Goal: Information Seeking & Learning: Learn about a topic

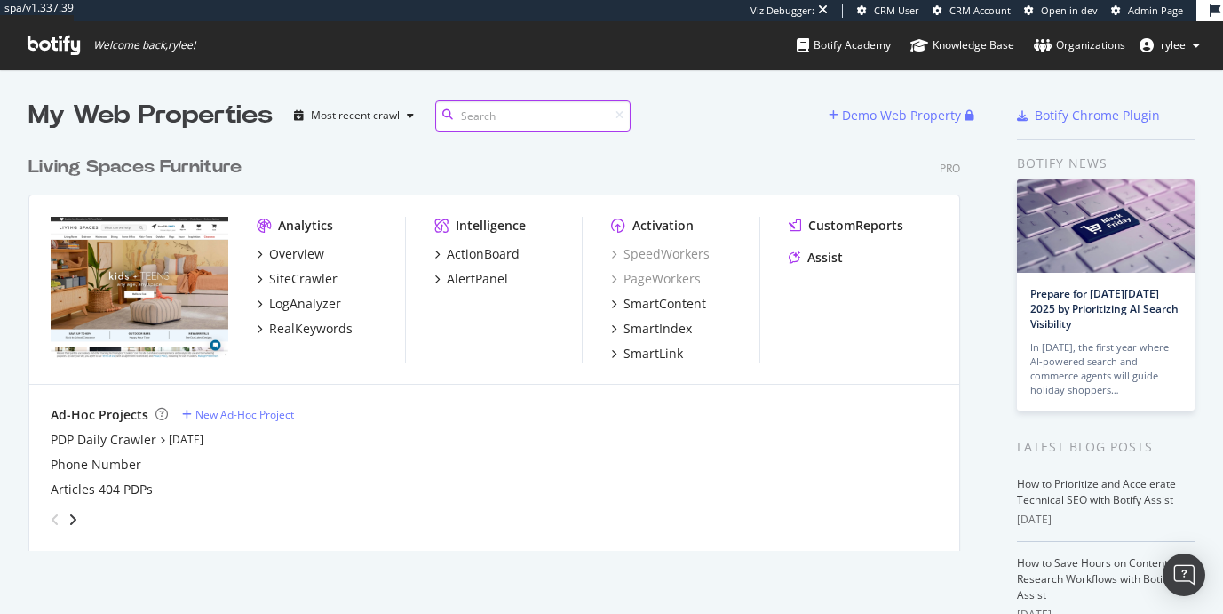
scroll to position [417, 946]
click at [321, 322] on div "RealKeywords" at bounding box center [310, 329] width 83 height 18
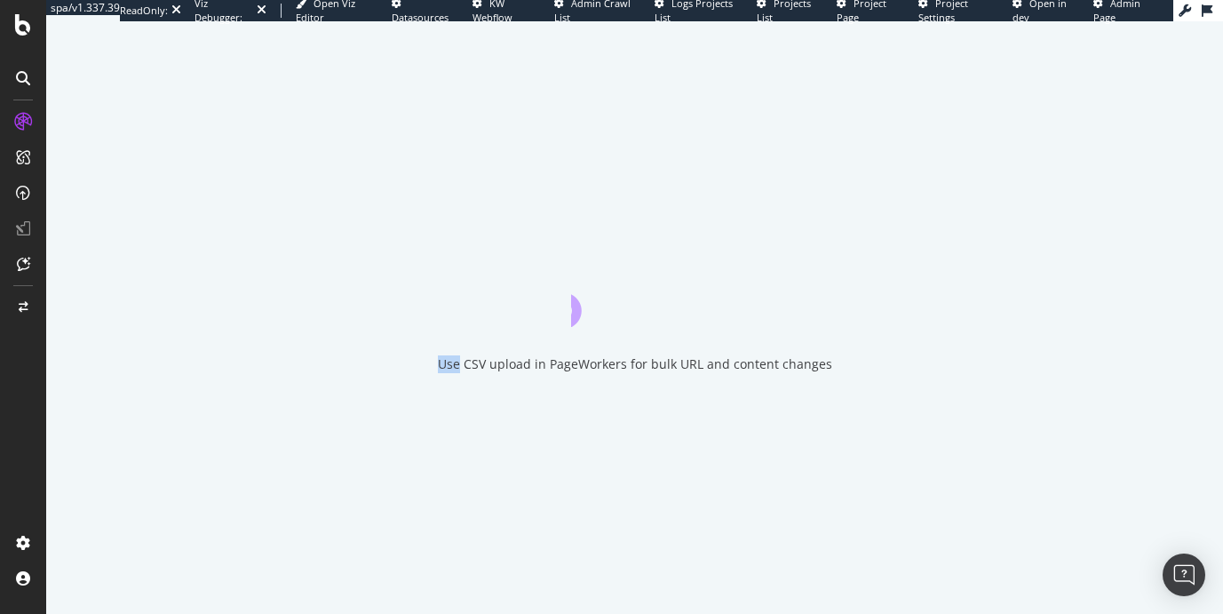
drag, startPoint x: 321, startPoint y: 322, endPoint x: 385, endPoint y: 299, distance: 67.7
click at [385, 299] on div "Use CSV upload in PageWorkers for bulk URL and content changes" at bounding box center [634, 317] width 1177 height 592
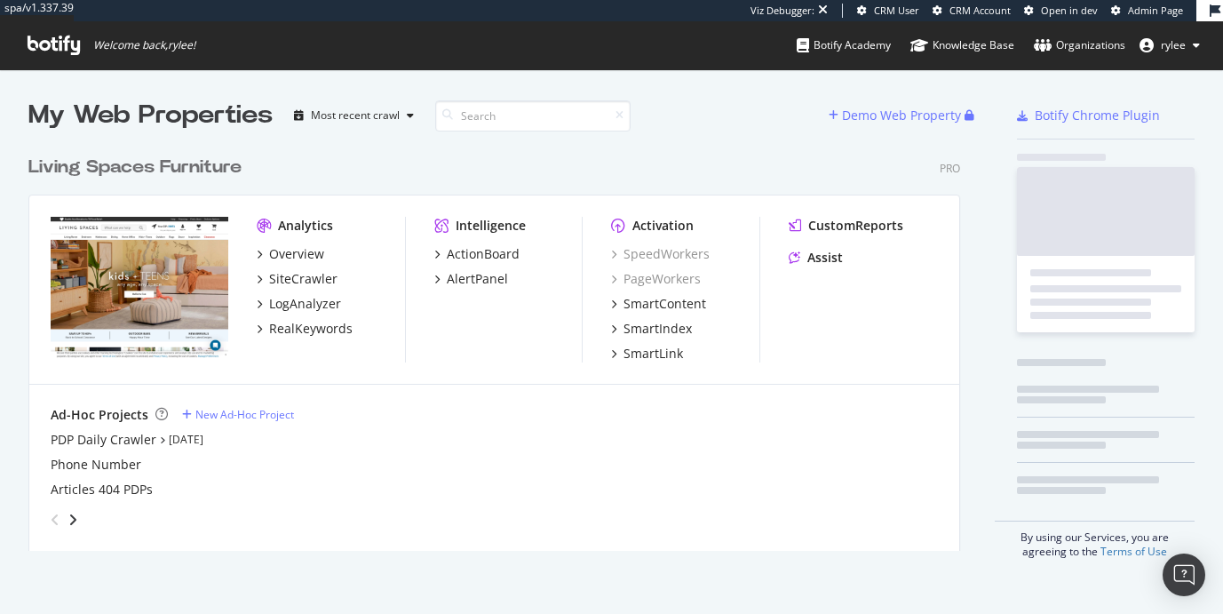
scroll to position [614, 1223]
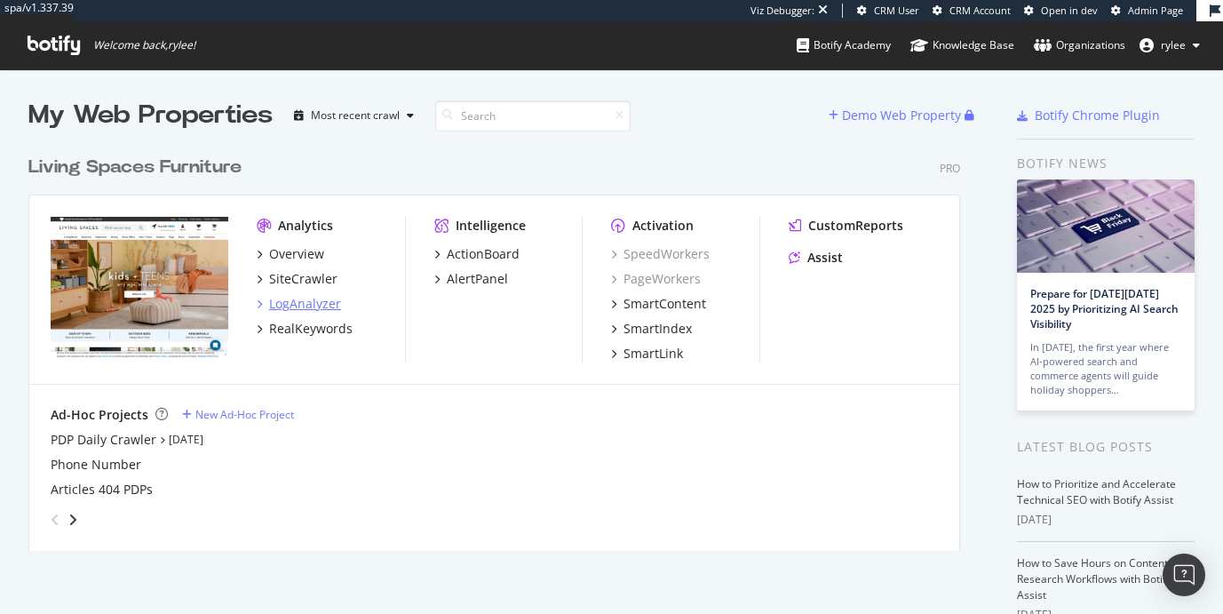
click at [314, 311] on div "LogAnalyzer" at bounding box center [305, 304] width 72 height 18
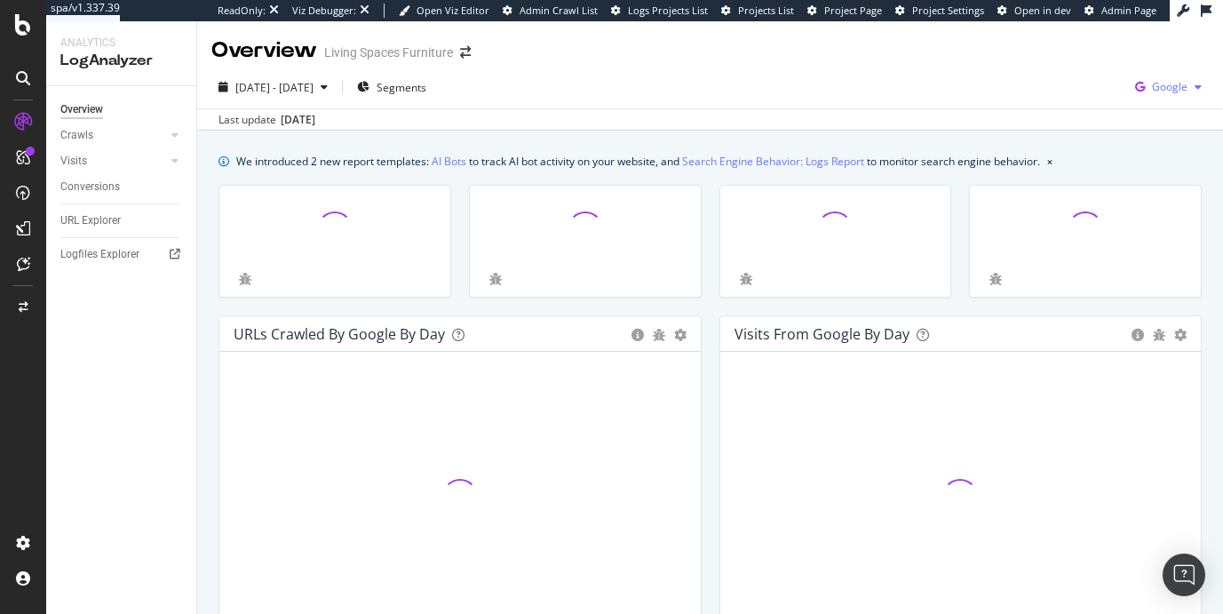
click at [1172, 81] on span "Google" at bounding box center [1170, 86] width 36 height 15
click at [1098, 115] on div "OpenAI" at bounding box center [1067, 104] width 123 height 26
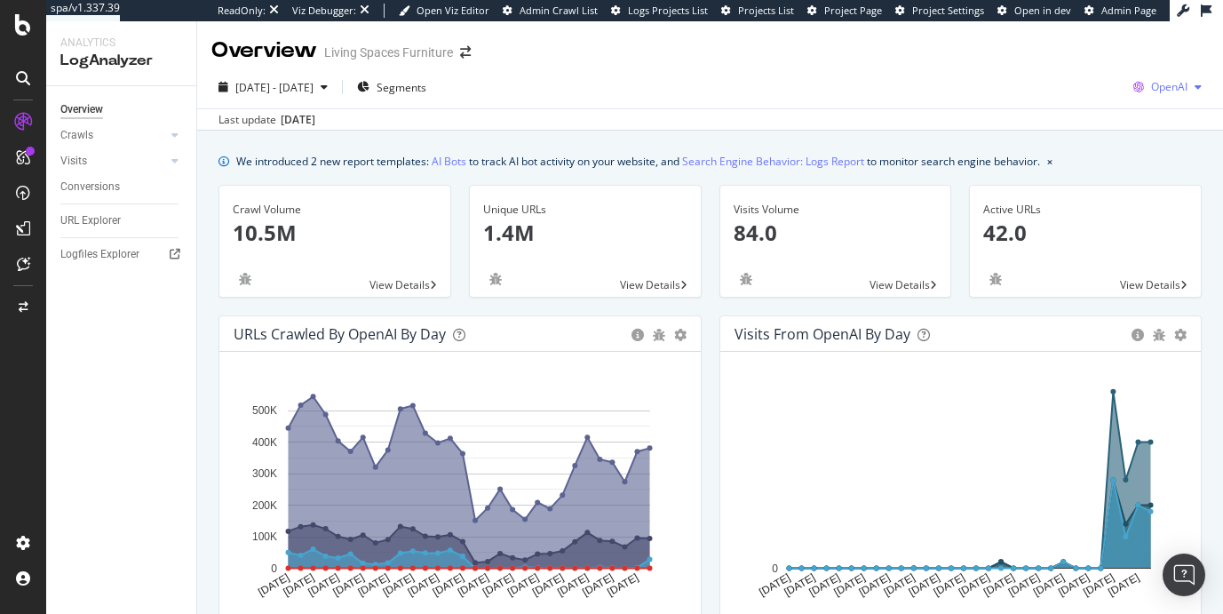
click at [1174, 93] on span "OpenAI" at bounding box center [1169, 86] width 36 height 15
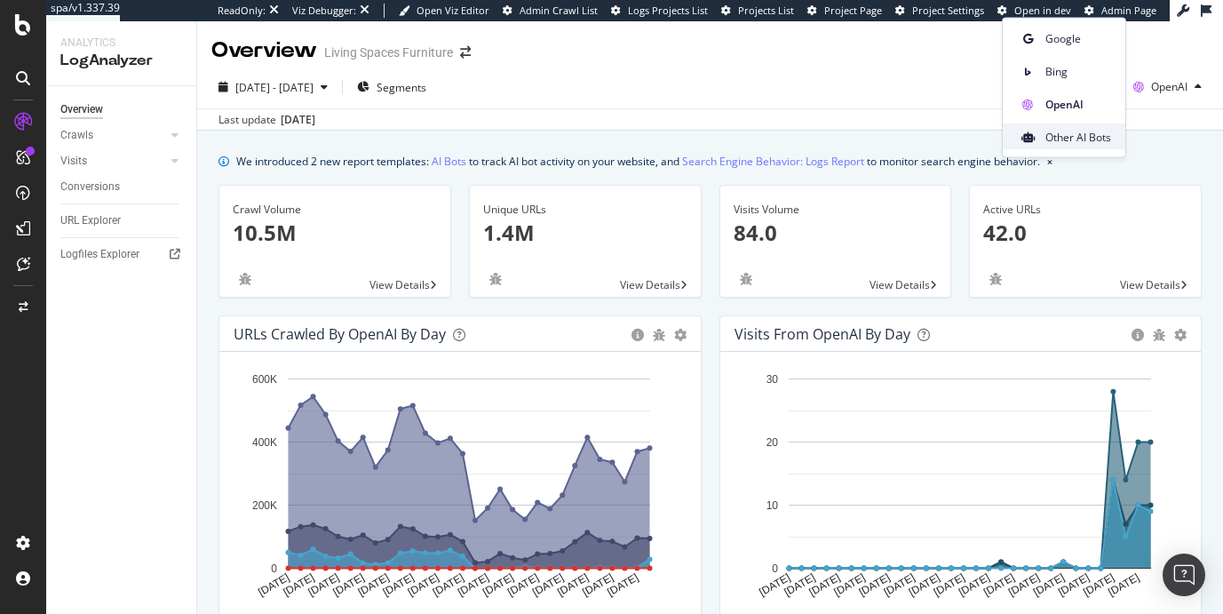
click at [1119, 139] on div "Other AI Bots" at bounding box center [1064, 137] width 123 height 26
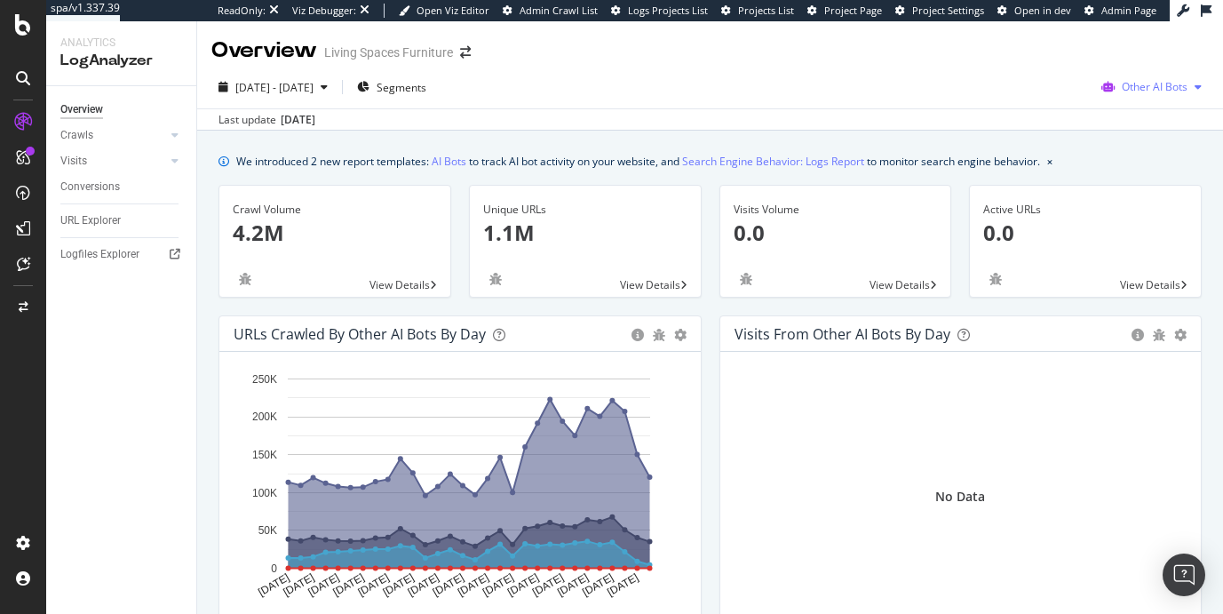
click at [1172, 93] on span "Other AI Bots" at bounding box center [1155, 86] width 66 height 15
click at [1053, 98] on span "OpenAI" at bounding box center [1044, 104] width 69 height 16
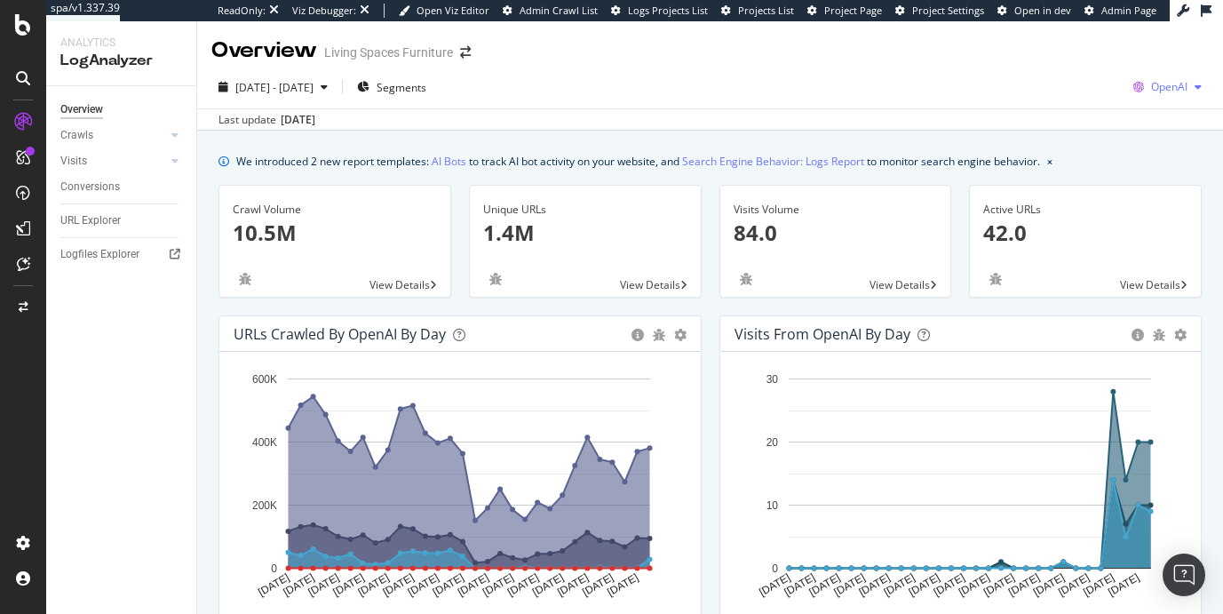
click at [1177, 96] on div "OpenAI" at bounding box center [1167, 87] width 83 height 27
click at [1081, 131] on span "Other AI Bots" at bounding box center [1078, 137] width 66 height 16
